Goal: Task Accomplishment & Management: Manage account settings

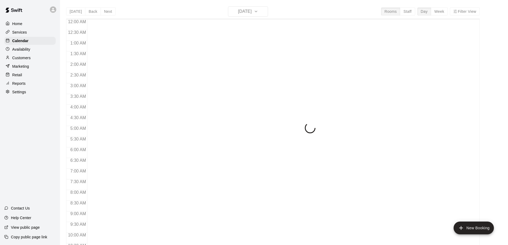
scroll to position [280, 0]
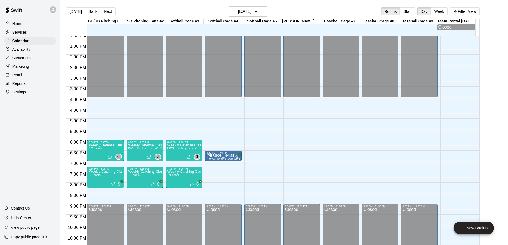
click at [104, 145] on p "Weekly Defense Class" at bounding box center [105, 145] width 33 height 0
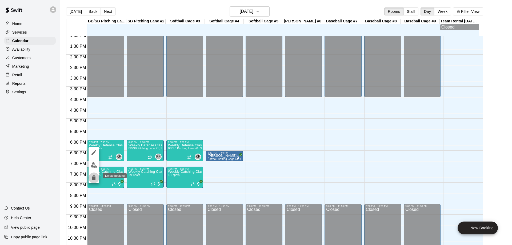
click at [93, 179] on icon "delete" at bounding box center [94, 178] width 4 height 5
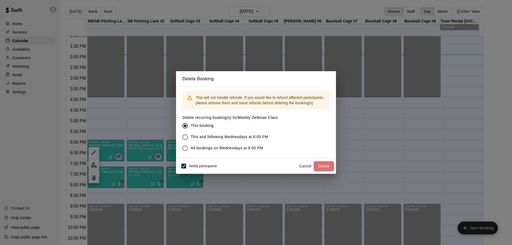
click at [322, 166] on button "Delete" at bounding box center [324, 166] width 20 height 10
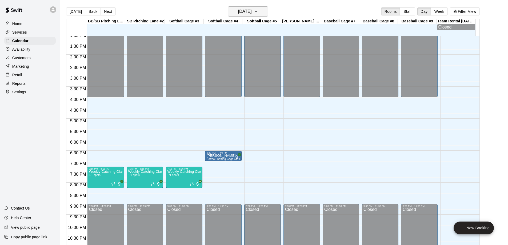
click at [258, 12] on icon "button" at bounding box center [256, 11] width 4 height 6
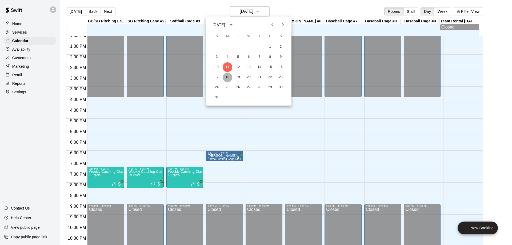
click at [226, 78] on button "18" at bounding box center [228, 78] width 10 height 10
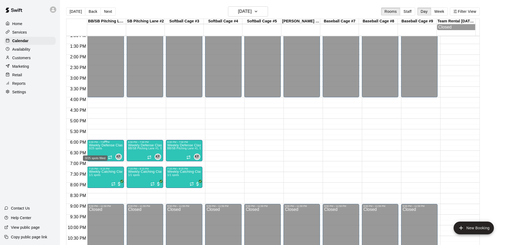
click at [93, 150] on span "0/25 spots" at bounding box center [95, 148] width 13 height 3
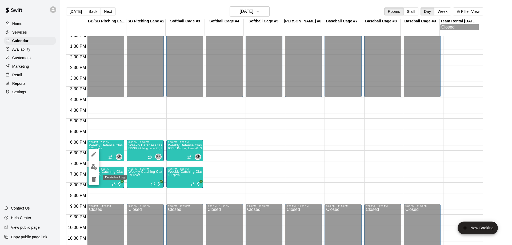
click at [95, 180] on icon "delete" at bounding box center [94, 179] width 4 height 5
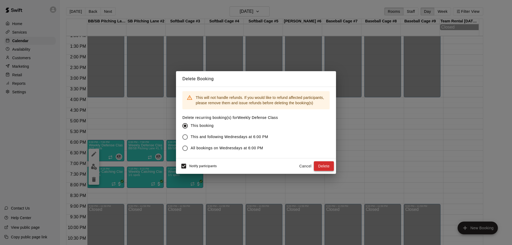
click at [329, 166] on button "Delete" at bounding box center [324, 166] width 20 height 10
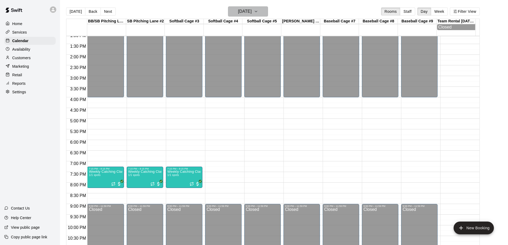
click at [258, 11] on icon "button" at bounding box center [256, 11] width 4 height 6
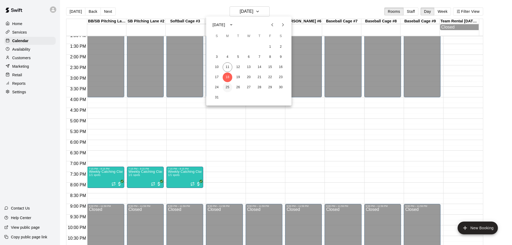
click at [227, 88] on button "25" at bounding box center [228, 88] width 10 height 10
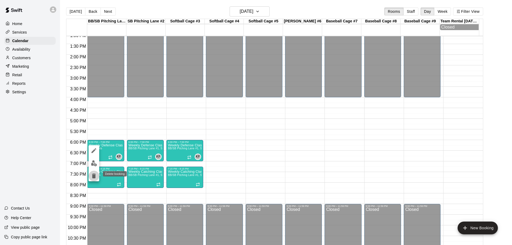
click at [94, 177] on icon "delete" at bounding box center [94, 176] width 4 height 5
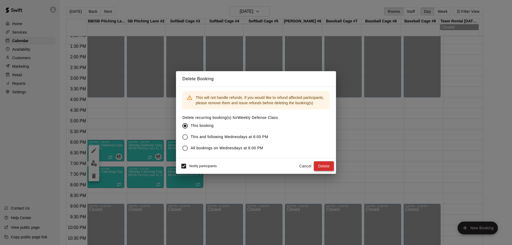
click at [328, 166] on button "Delete" at bounding box center [324, 166] width 20 height 10
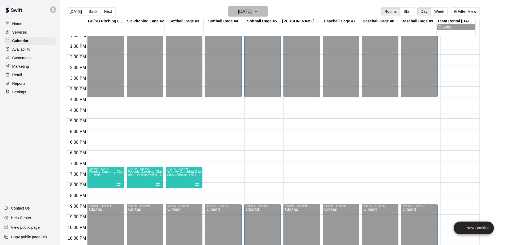
click at [258, 12] on icon "button" at bounding box center [256, 11] width 4 height 6
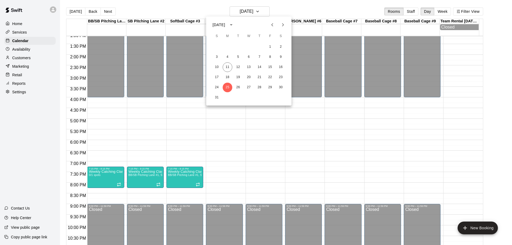
click at [284, 24] on icon "Next month" at bounding box center [283, 25] width 6 height 6
click at [229, 46] on button "1" at bounding box center [228, 47] width 10 height 10
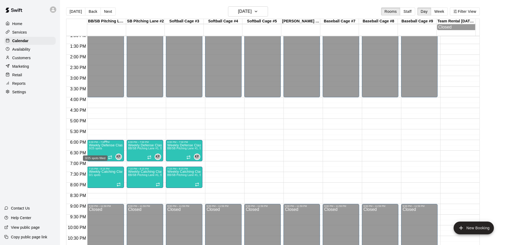
click at [100, 152] on div "0/25 spots filled" at bounding box center [95, 157] width 26 height 10
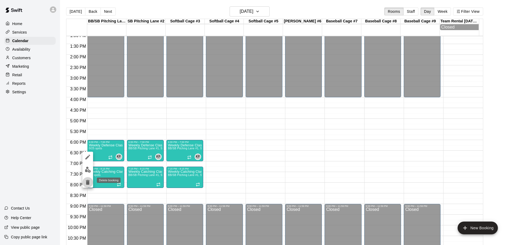
click at [87, 184] on icon "delete" at bounding box center [88, 182] width 4 height 5
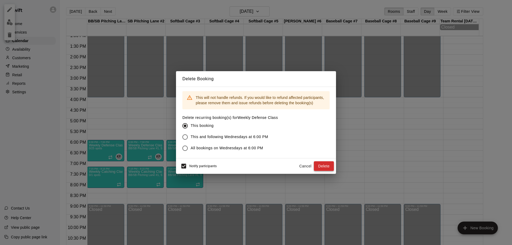
click at [326, 165] on button "Delete" at bounding box center [324, 166] width 20 height 10
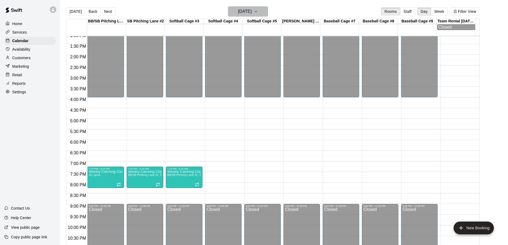
click at [258, 10] on icon "button" at bounding box center [256, 11] width 4 height 6
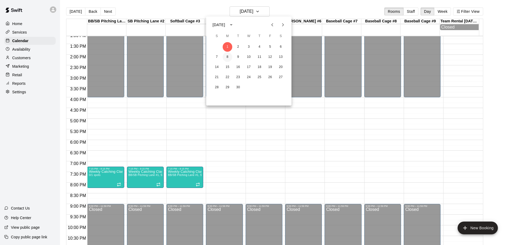
click at [228, 58] on button "8" at bounding box center [228, 57] width 10 height 10
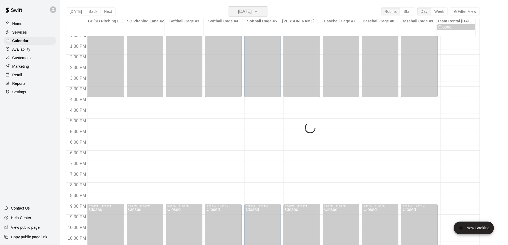
click at [257, 11] on icon "button" at bounding box center [256, 11] width 2 height 1
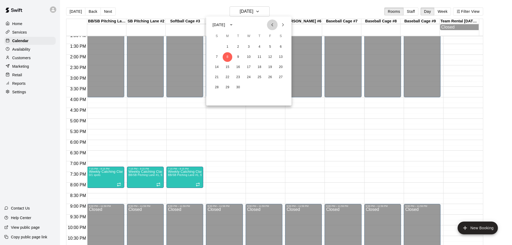
click at [273, 24] on icon "Previous month" at bounding box center [272, 25] width 6 height 6
click at [227, 66] on button "11" at bounding box center [228, 67] width 10 height 10
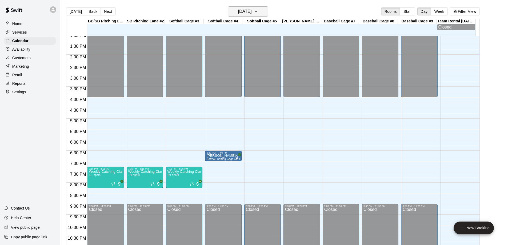
click at [258, 13] on icon "button" at bounding box center [256, 11] width 4 height 6
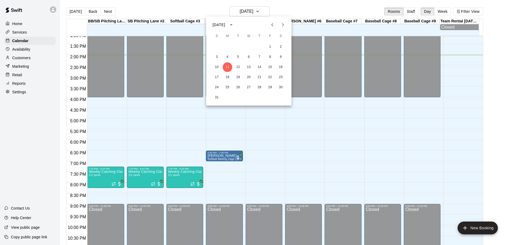
click at [278, 10] on div at bounding box center [256, 122] width 512 height 245
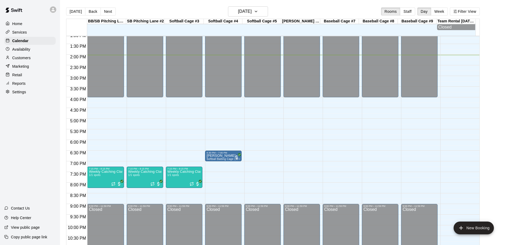
click at [17, 32] on p "Services" at bounding box center [19, 32] width 15 height 5
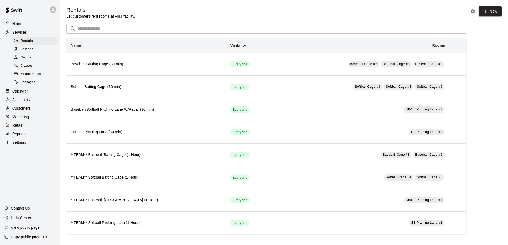
click at [29, 68] on span "Classes" at bounding box center [27, 65] width 12 height 5
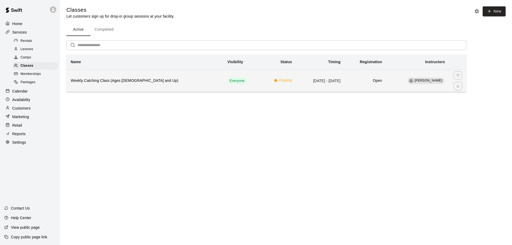
click at [160, 83] on h6 "Weekly Catching Class (Ages [DEMOGRAPHIC_DATA] and Up)" at bounding box center [145, 81] width 148 height 6
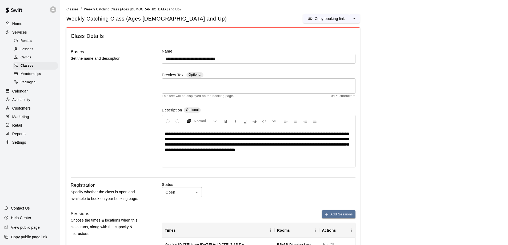
click at [22, 94] on p "Calendar" at bounding box center [19, 91] width 15 height 5
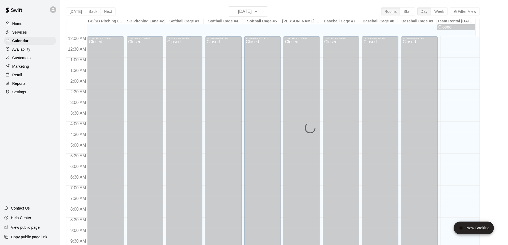
scroll to position [280, 0]
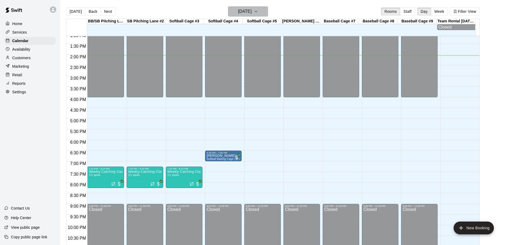
click at [267, 13] on button "[DATE]" at bounding box center [248, 11] width 40 height 10
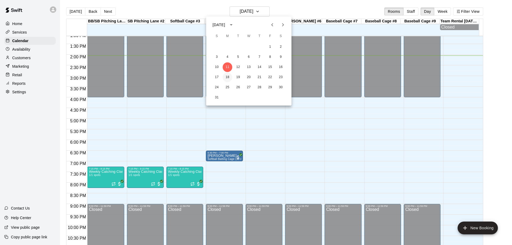
click at [226, 75] on button "18" at bounding box center [228, 78] width 10 height 10
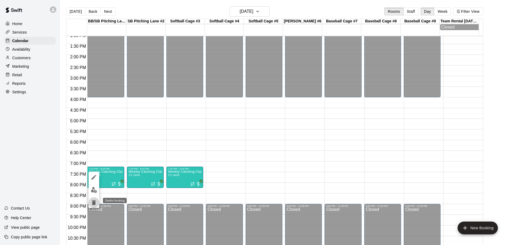
click at [94, 202] on icon "delete" at bounding box center [94, 202] width 4 height 5
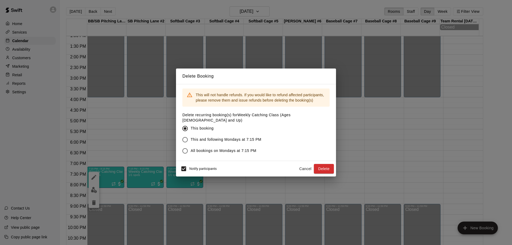
click at [307, 165] on button "Cancel" at bounding box center [305, 169] width 17 height 10
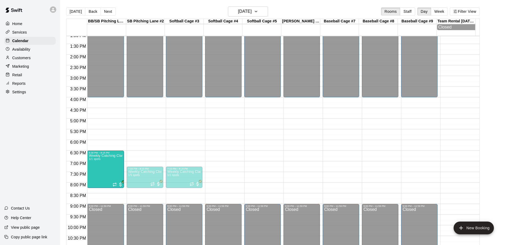
drag, startPoint x: 104, startPoint y: 169, endPoint x: 106, endPoint y: 155, distance: 14.8
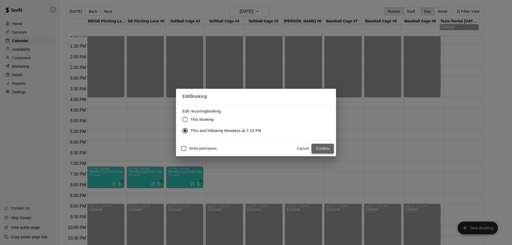
click at [322, 147] on button "Confirm" at bounding box center [323, 149] width 22 height 10
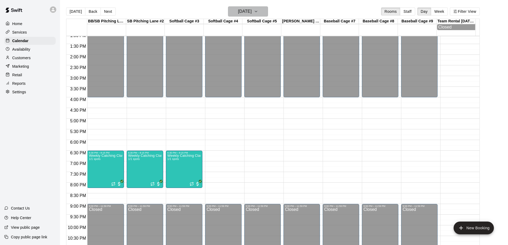
click at [258, 10] on icon "button" at bounding box center [256, 11] width 4 height 6
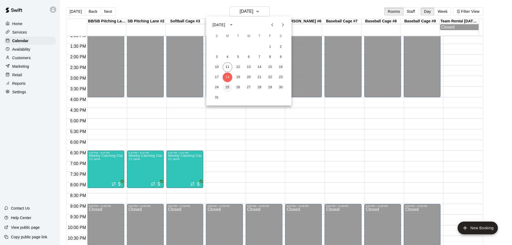
click at [226, 87] on button "25" at bounding box center [228, 88] width 10 height 10
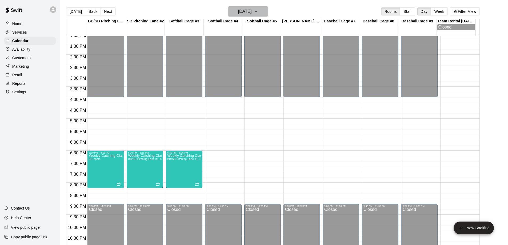
click at [258, 11] on icon "button" at bounding box center [256, 11] width 4 height 6
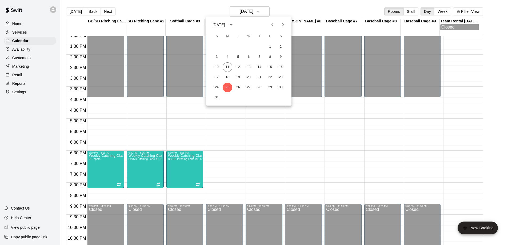
click at [282, 25] on icon "Next month" at bounding box center [283, 25] width 6 height 6
click at [228, 57] on button "8" at bounding box center [228, 57] width 10 height 10
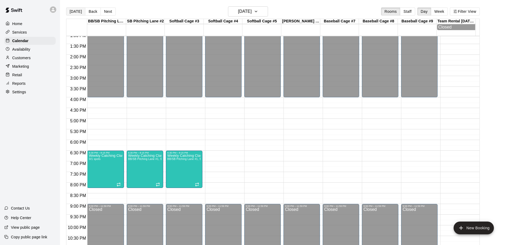
click at [76, 10] on button "[DATE]" at bounding box center [75, 11] width 19 height 8
